Goal: Task Accomplishment & Management: Manage account settings

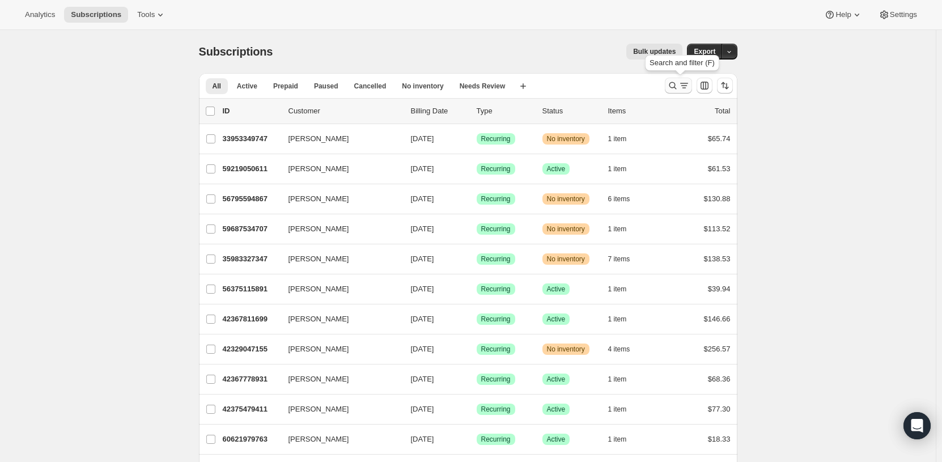
click at [689, 79] on button "Search and filter results" at bounding box center [678, 86] width 27 height 16
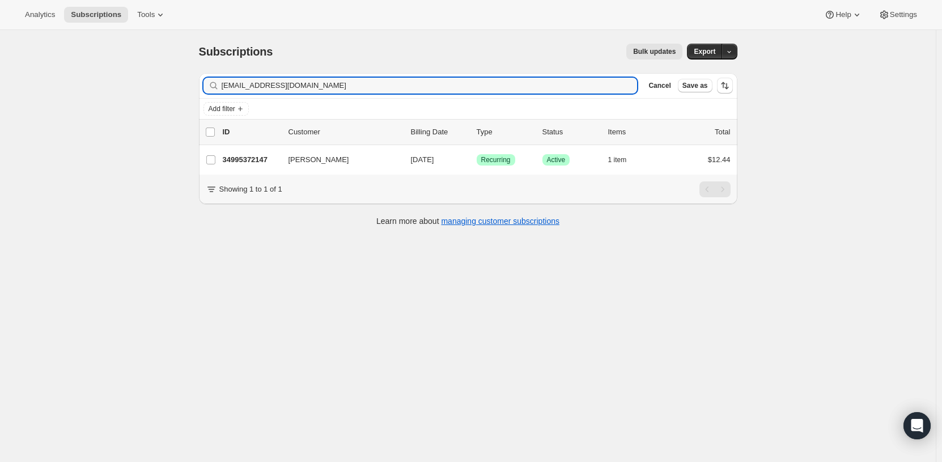
type input "[EMAIL_ADDRESS][DOMAIN_NAME]"
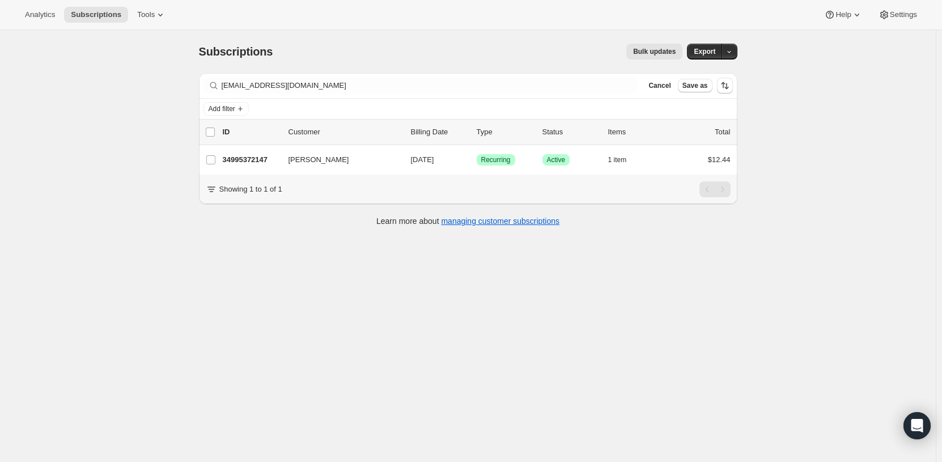
click at [590, 168] on div "[PERSON_NAME] 34995372147 [PERSON_NAME] [DATE] Success Recurring Success Active…" at bounding box center [468, 159] width 538 height 29
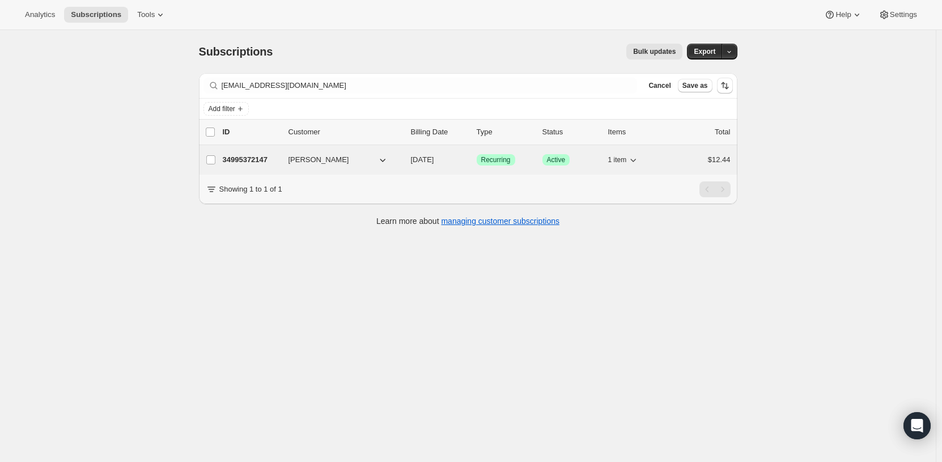
click at [318, 156] on span "[PERSON_NAME]" at bounding box center [319, 159] width 61 height 11
click at [355, 154] on button "[PERSON_NAME]" at bounding box center [338, 160] width 113 height 18
click at [257, 158] on p "34995372147" at bounding box center [251, 159] width 57 height 11
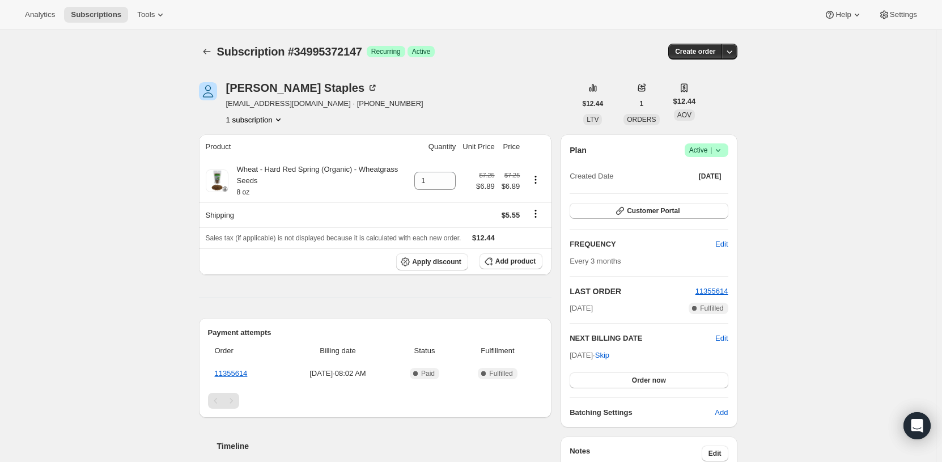
click at [723, 149] on icon at bounding box center [718, 150] width 11 height 11
click at [727, 191] on span "Cancel subscription" at bounding box center [710, 192] width 64 height 9
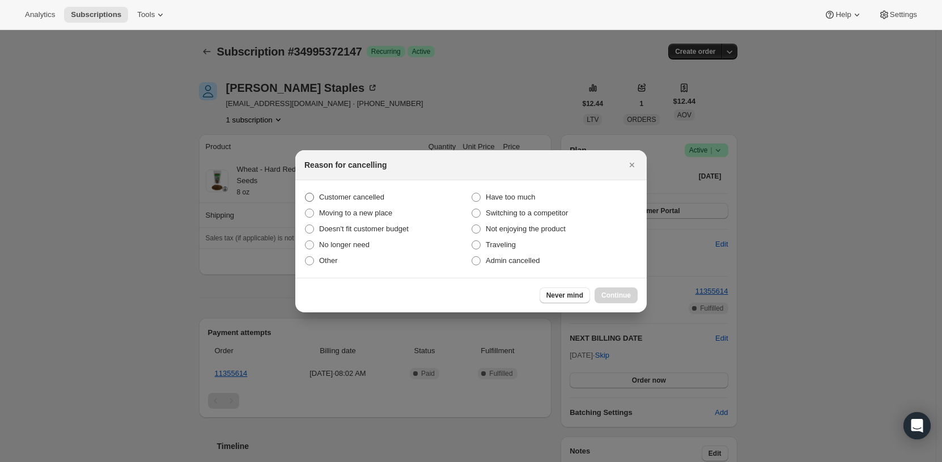
click at [366, 196] on span "Customer cancelled" at bounding box center [351, 197] width 65 height 9
click at [306, 193] on input "Customer cancelled" at bounding box center [305, 193] width 1 height 1
radio input "true"
click at [629, 289] on button "Continue" at bounding box center [616, 295] width 43 height 16
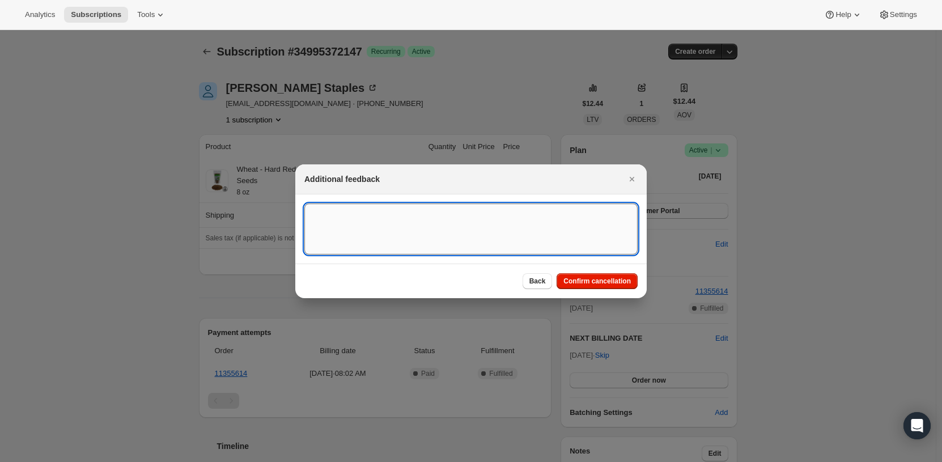
click at [468, 240] on textarea ":rbv:" at bounding box center [470, 228] width 333 height 51
click at [338, 215] on textarea ":rbv:" at bounding box center [470, 228] width 333 height 51
drag, startPoint x: 338, startPoint y: 213, endPoint x: 344, endPoint y: 213, distance: 5.7
paste textarea "The customer requested to cancel their subscription via Reamaze."
drag, startPoint x: 325, startPoint y: 213, endPoint x: 298, endPoint y: 210, distance: 27.3
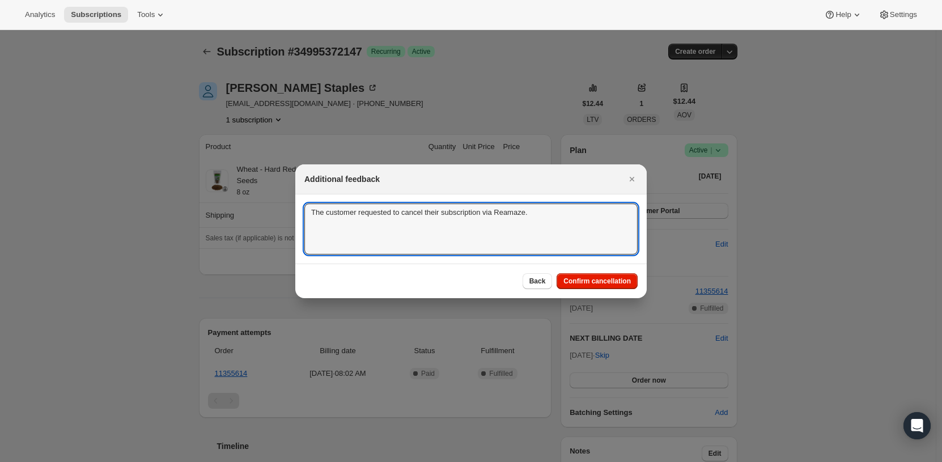
click at [298, 210] on section "The customer requested to cancel their subscription via Reamaze. The customer r…" at bounding box center [470, 228] width 351 height 69
drag, startPoint x: 424, startPoint y: 214, endPoint x: 417, endPoint y: 213, distance: 6.9
click at [417, 213] on textarea "customer requested to cancel their subscription via Reamaze." at bounding box center [470, 228] width 333 height 51
type textarea "customer requested to cancel the subscription via Reamaze."
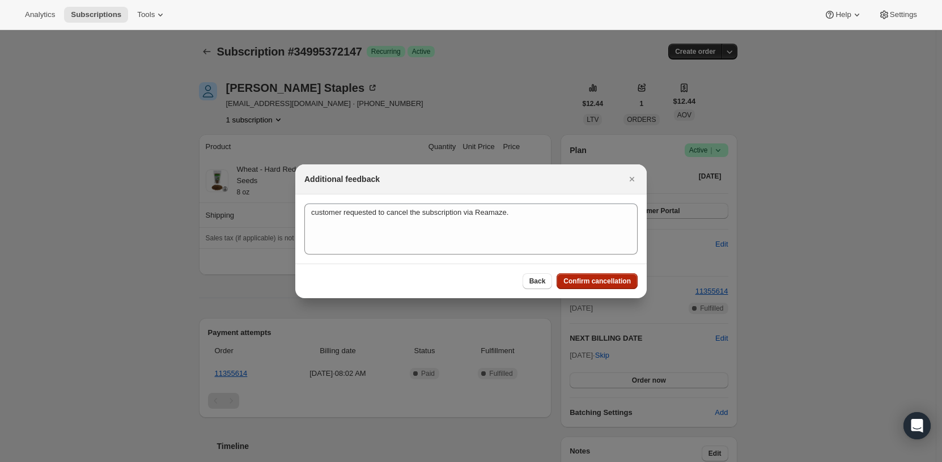
click at [581, 275] on button "Confirm cancellation" at bounding box center [597, 281] width 81 height 16
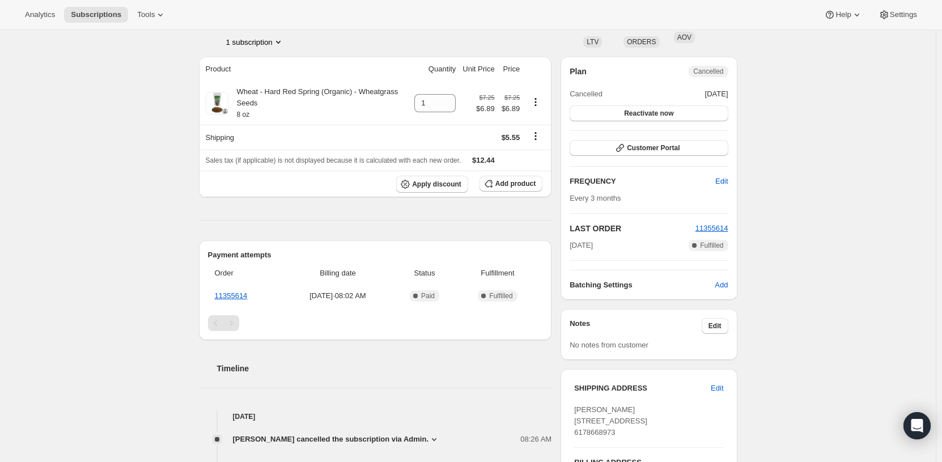
scroll to position [170, 0]
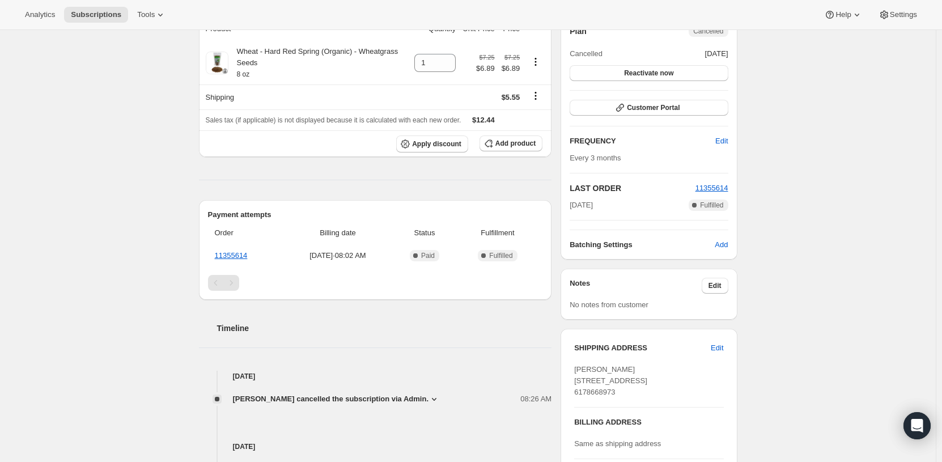
drag, startPoint x: 432, startPoint y: 385, endPoint x: 428, endPoint y: 396, distance: 10.9
click at [432, 385] on div "[PERSON_NAME] cancelled the subscription via Admin. 08:26 AM Customer cancelled…" at bounding box center [375, 393] width 353 height 23
click at [428, 396] on span "[PERSON_NAME] cancelled the subscription via Admin." at bounding box center [331, 398] width 196 height 11
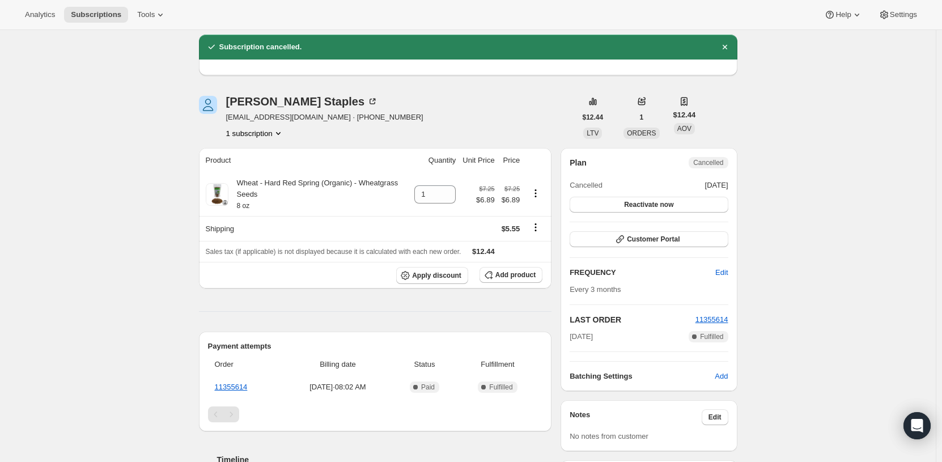
scroll to position [0, 0]
